Goal: Information Seeking & Learning: Learn about a topic

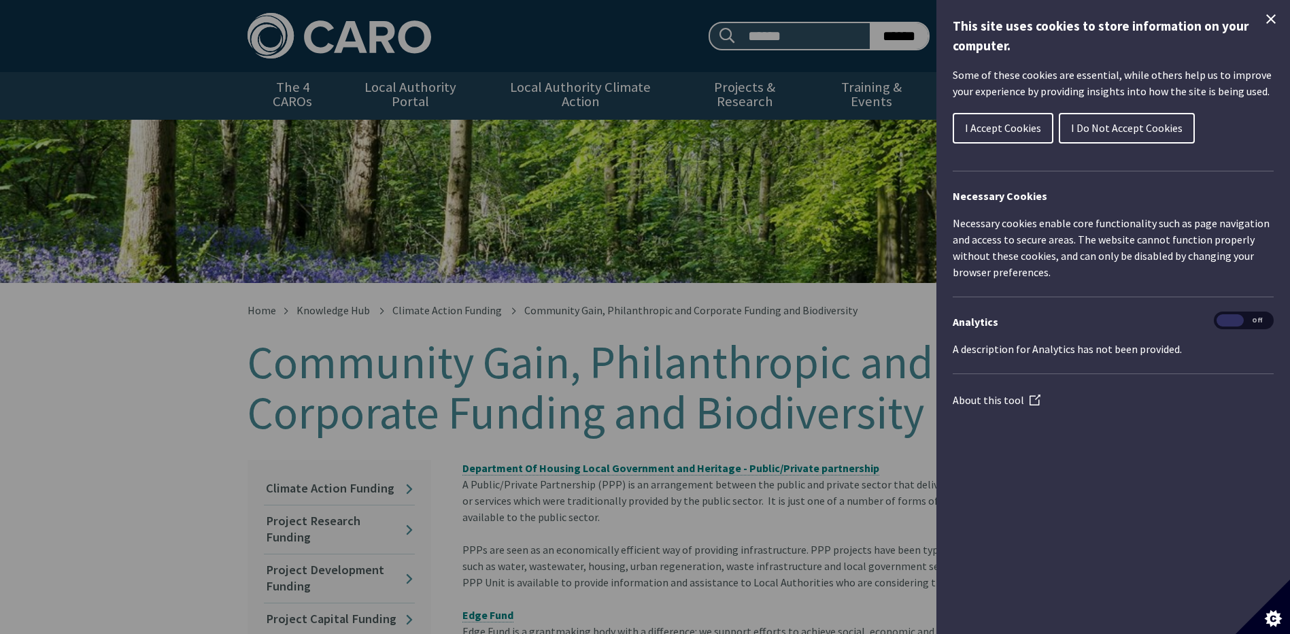
click at [998, 126] on span "I Accept Cookies" at bounding box center [1003, 128] width 76 height 14
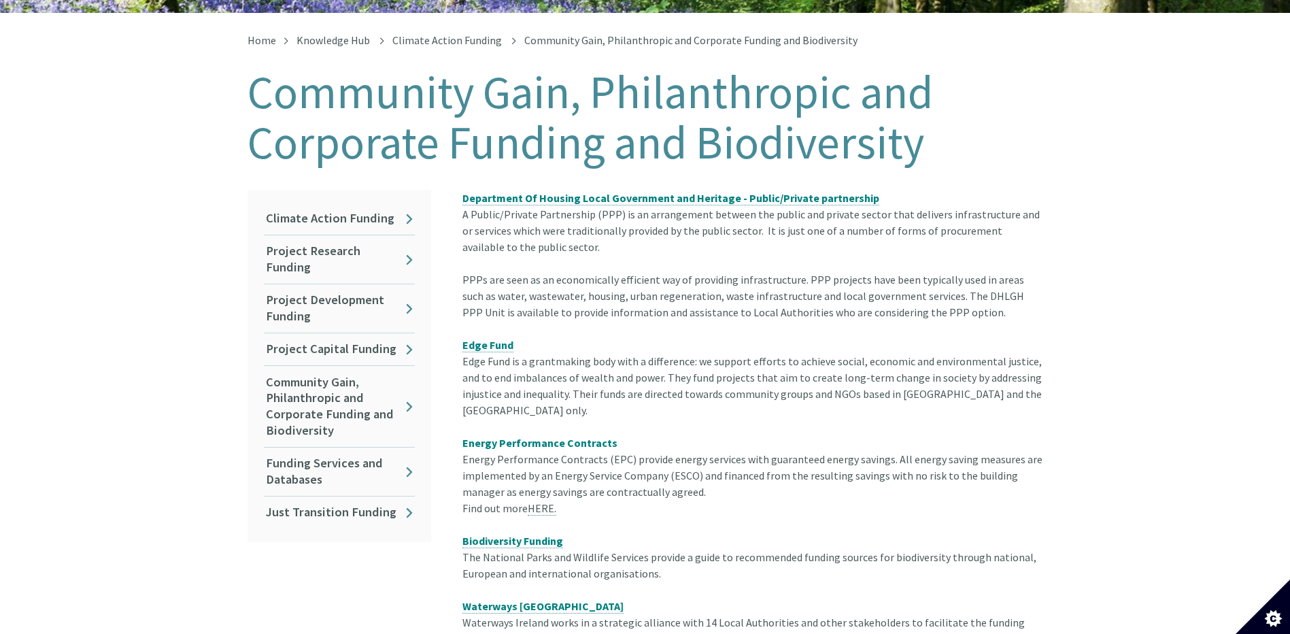
scroll to position [272, 0]
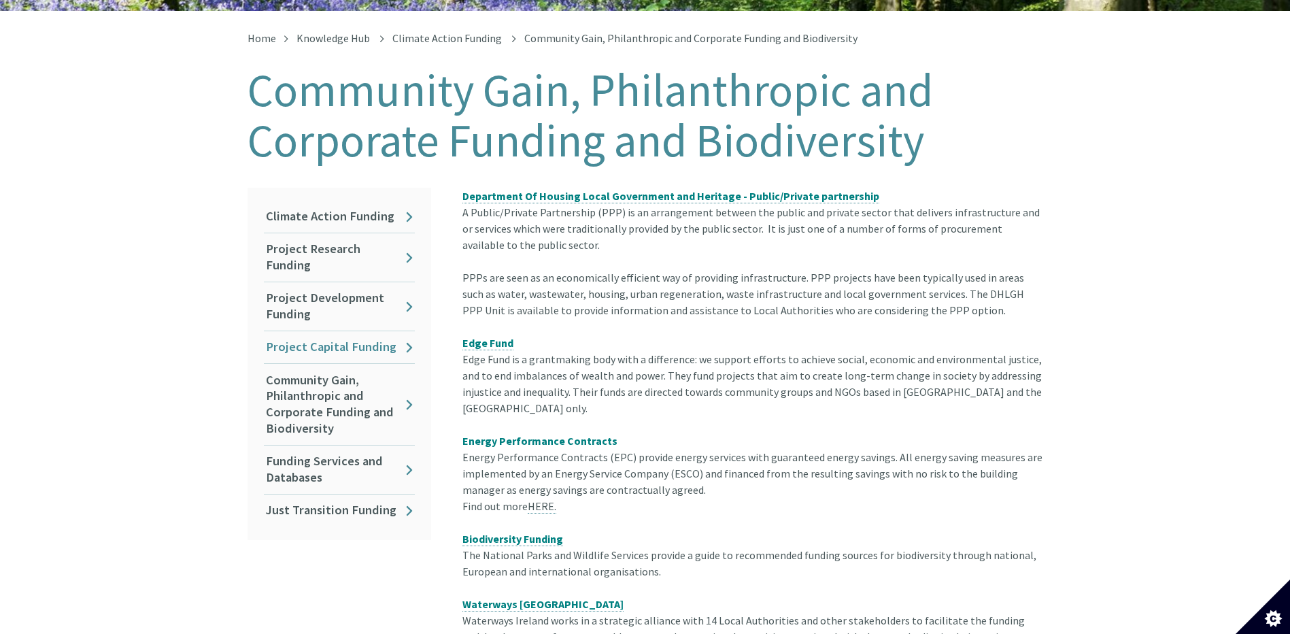
click at [382, 331] on link "Project Capital Funding" at bounding box center [339, 347] width 151 height 32
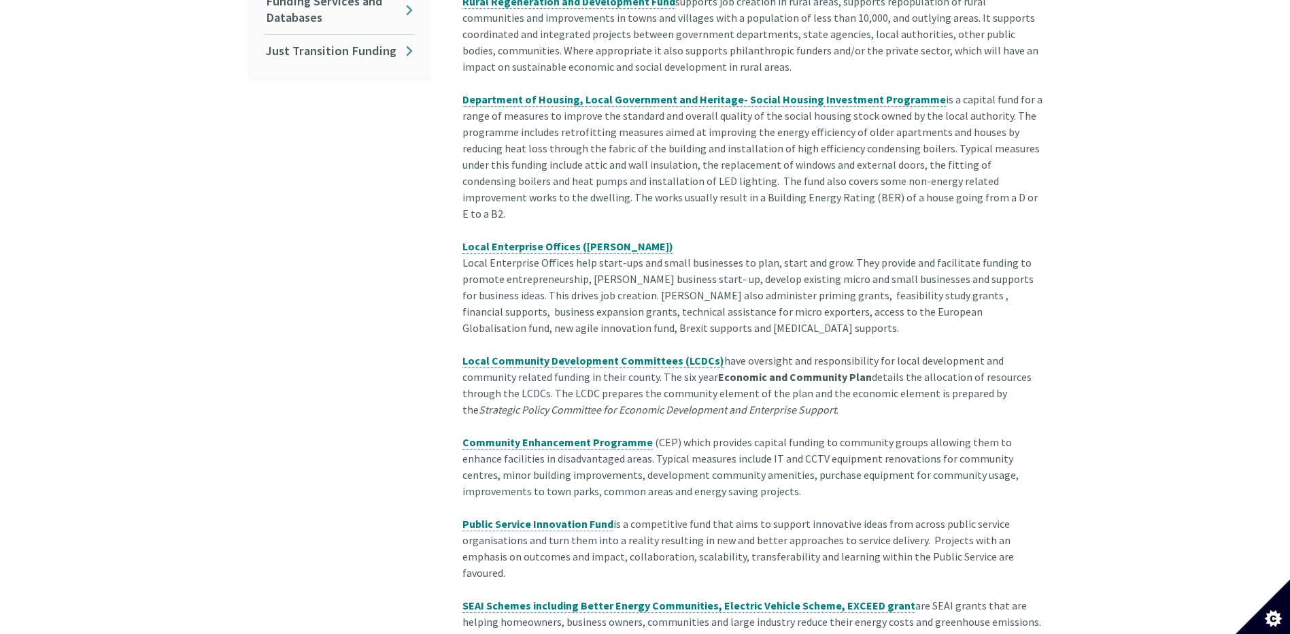
scroll to position [748, 0]
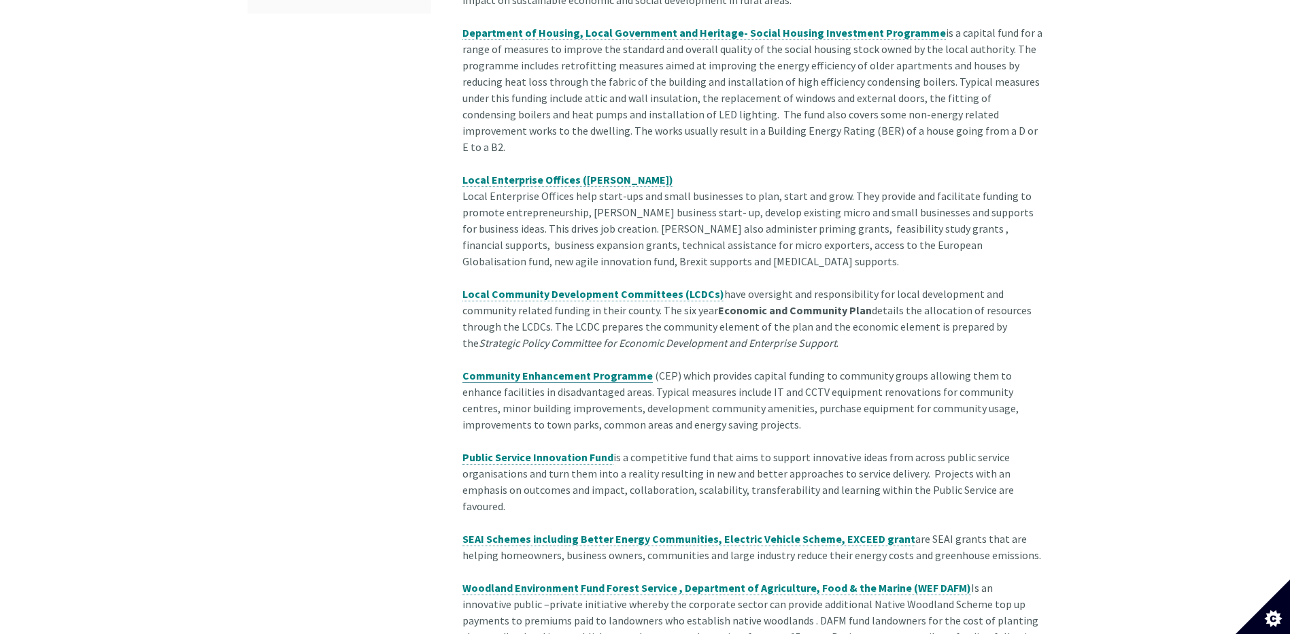
click at [550, 369] on span "Community Enhancement Programme" at bounding box center [557, 376] width 190 height 14
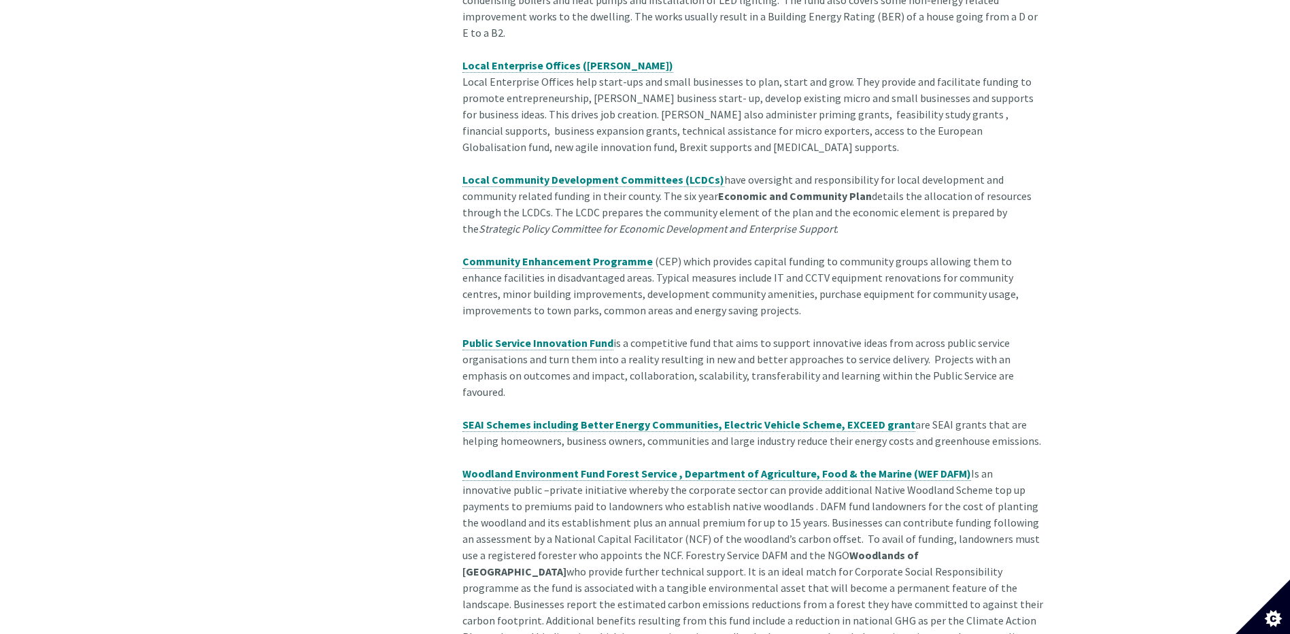
scroll to position [1066, 0]
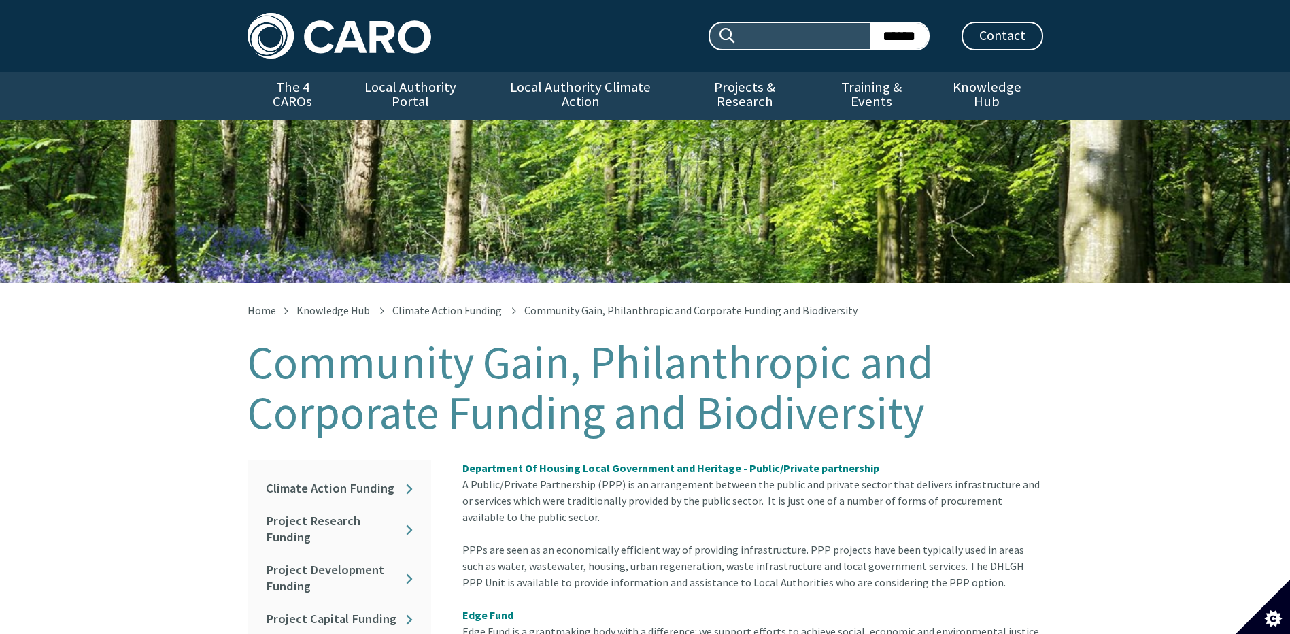
scroll to position [283, 0]
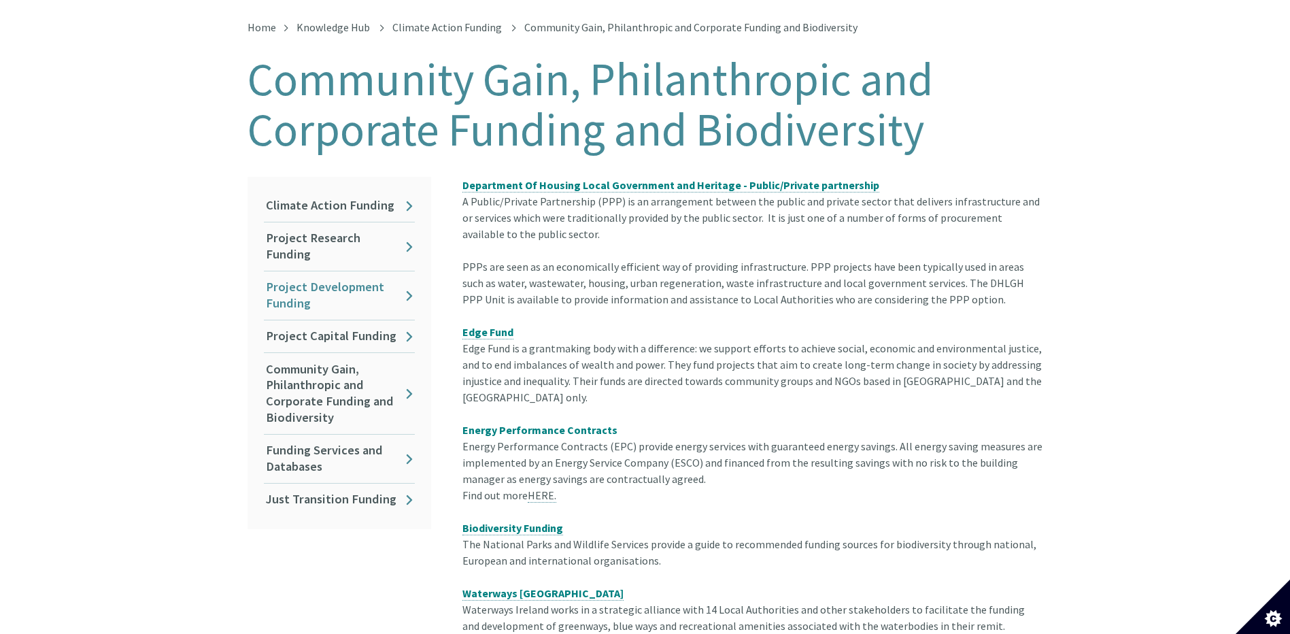
click at [284, 280] on link "Project Development Funding" at bounding box center [339, 295] width 151 height 48
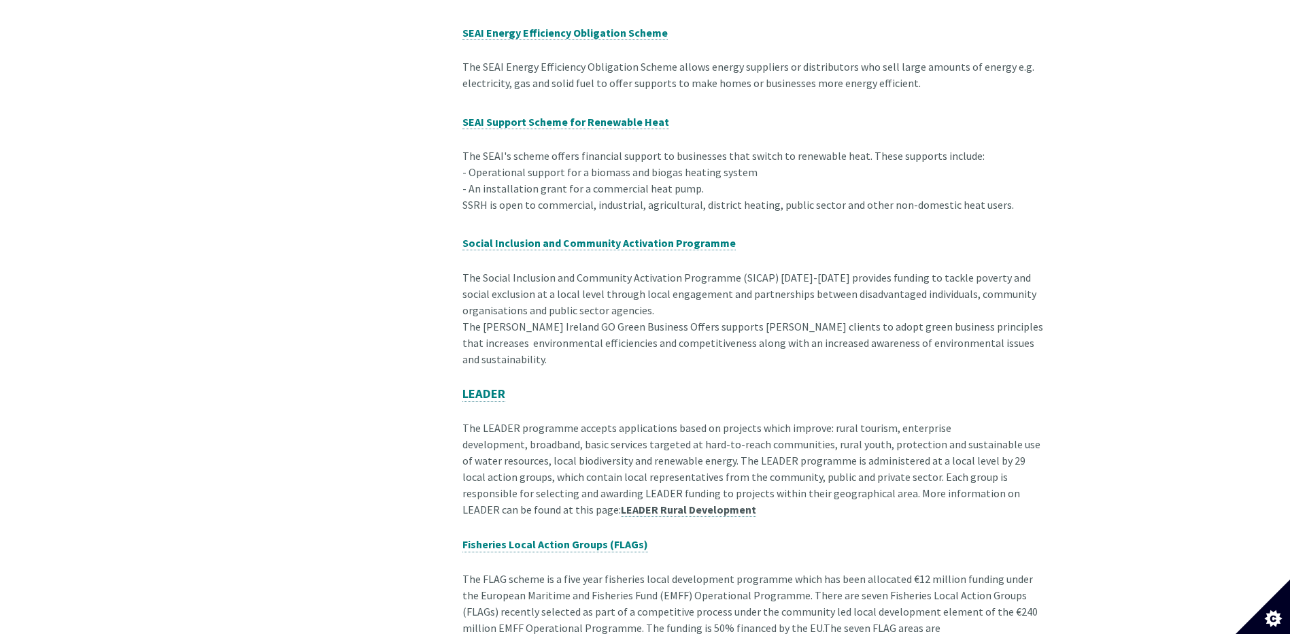
scroll to position [816, 0]
click at [506, 235] on strong "Social Inclusion and Community Activation Programme" at bounding box center [598, 242] width 273 height 14
